Goal: Information Seeking & Learning: Learn about a topic

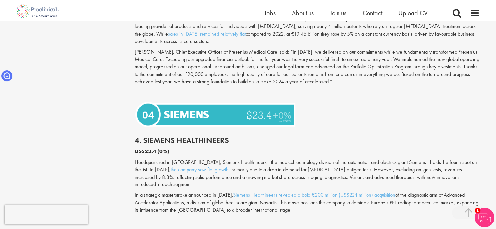
scroll to position [1401, 0]
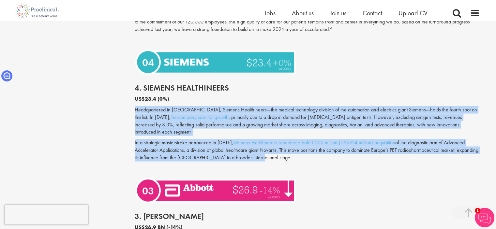
drag, startPoint x: 133, startPoint y: 93, endPoint x: 274, endPoint y: 138, distance: 148.2
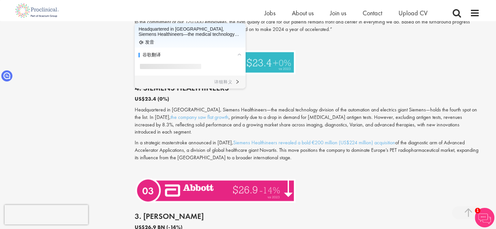
click at [400, 77] on div "4. Siemens Healthineers US$23.4 (0%) Headquartered in Germany, Siemens Healthin…" at bounding box center [307, 126] width 355 height 98
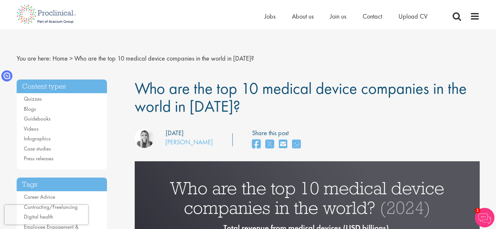
scroll to position [0, 0]
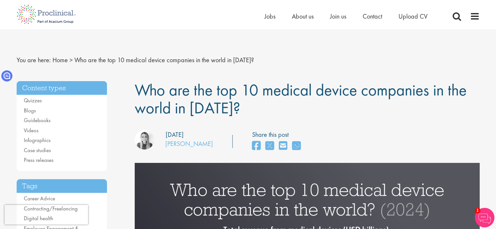
drag, startPoint x: 451, startPoint y: 16, endPoint x: 328, endPoint y: 60, distance: 130.5
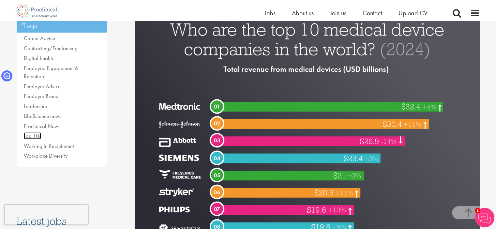
scroll to position [163, 0]
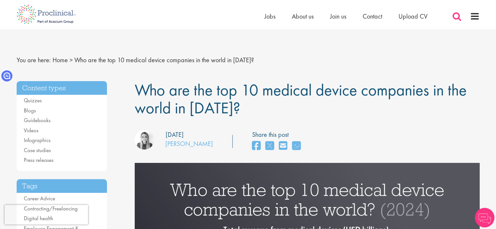
click at [457, 16] on span at bounding box center [457, 16] width 10 height 10
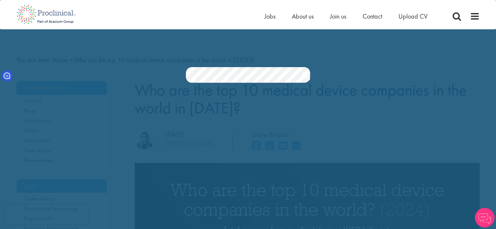
click at [419, 82] on section "Jobs Search" at bounding box center [248, 75] width 496 height 16
click at [457, 16] on span at bounding box center [457, 16] width 10 height 10
drag, startPoint x: 196, startPoint y: 87, endPoint x: 214, endPoint y: 84, distance: 18.5
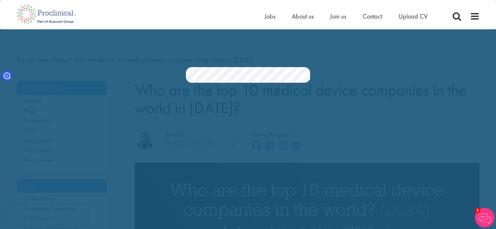
click at [223, 66] on div "Jobs Search" at bounding box center [248, 58] width 496 height 50
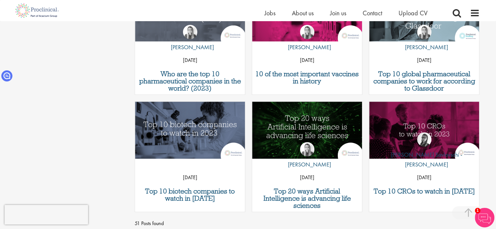
scroll to position [587, 0]
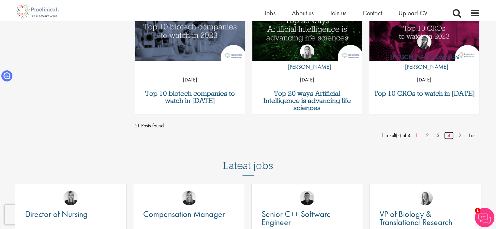
click at [444, 136] on link "4" at bounding box center [448, 136] width 9 height 8
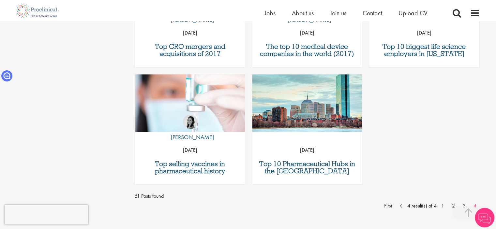
scroll to position [521, 0]
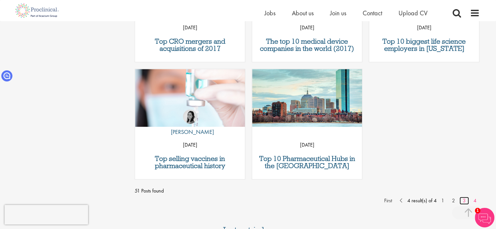
click at [464, 200] on link "3" at bounding box center [463, 201] width 9 height 8
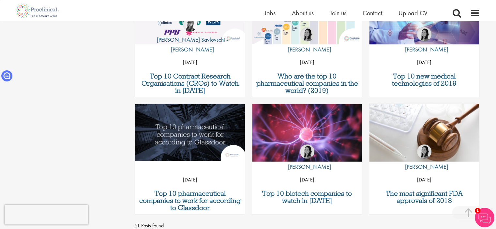
scroll to position [554, 0]
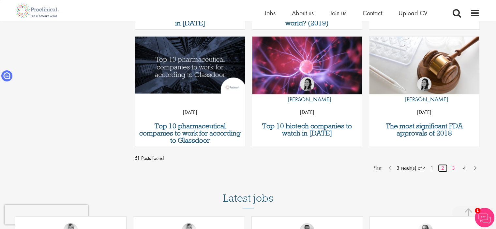
click at [442, 167] on link "2" at bounding box center [442, 168] width 9 height 8
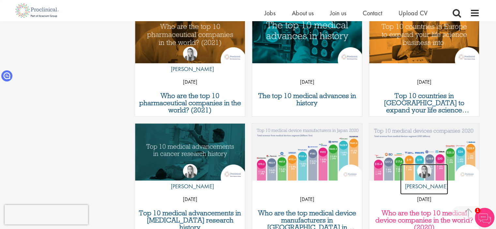
scroll to position [521, 0]
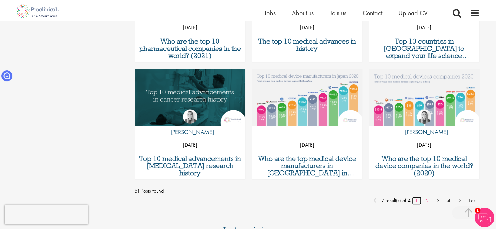
click at [419, 201] on link "1" at bounding box center [416, 201] width 9 height 8
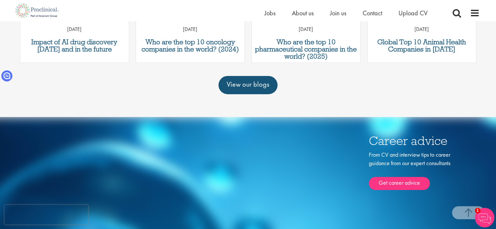
scroll to position [489, 0]
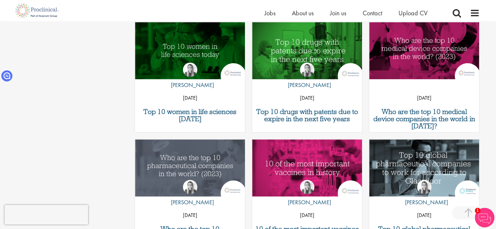
scroll to position [293, 0]
